Goal: Register for event/course

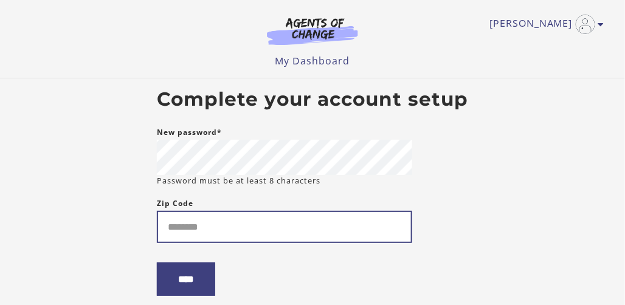
type input "*"
type input "*****"
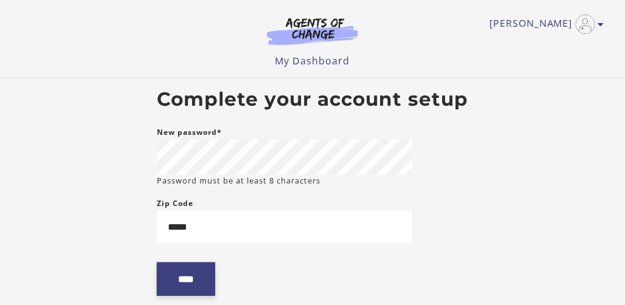
click at [203, 276] on input "****" at bounding box center [186, 279] width 58 height 33
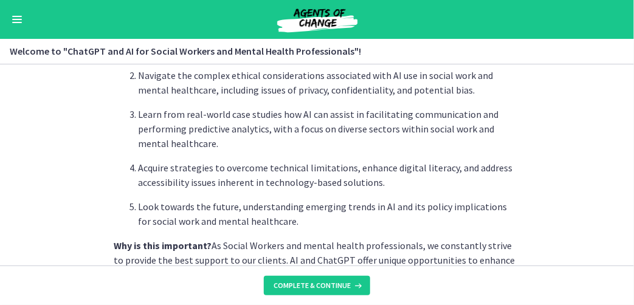
scroll to position [487, 0]
